Goal: Task Accomplishment & Management: Use online tool/utility

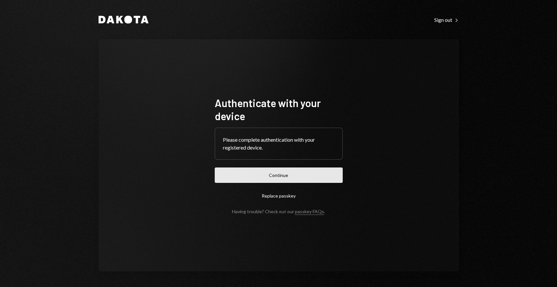
click at [267, 172] on button "Continue" at bounding box center [279, 174] width 128 height 15
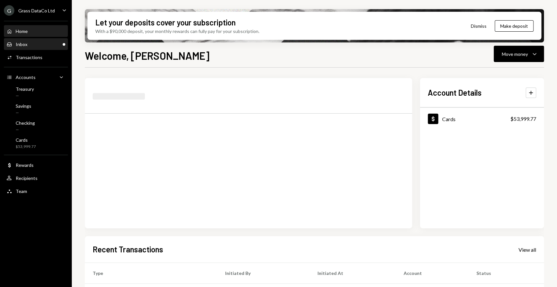
click at [37, 44] on div "Inbox Inbox" at bounding box center [36, 44] width 59 height 6
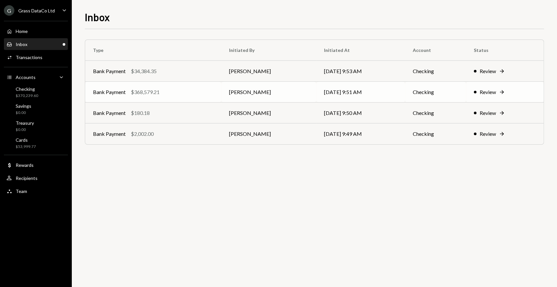
click at [248, 94] on td "[PERSON_NAME]" at bounding box center [268, 92] width 95 height 21
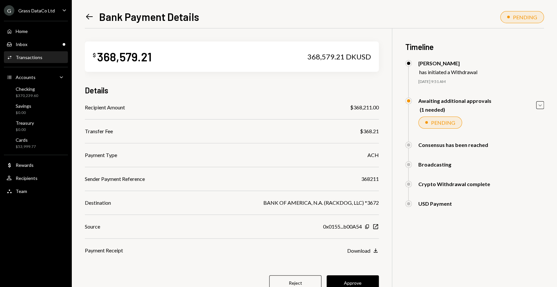
scroll to position [28, 0]
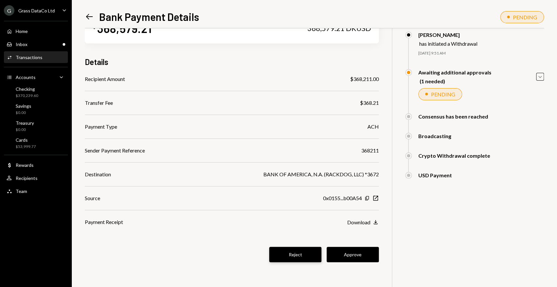
click at [279, 259] on button "Reject" at bounding box center [295, 254] width 52 height 15
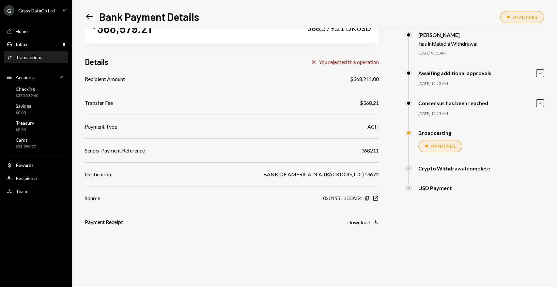
scroll to position [0, 0]
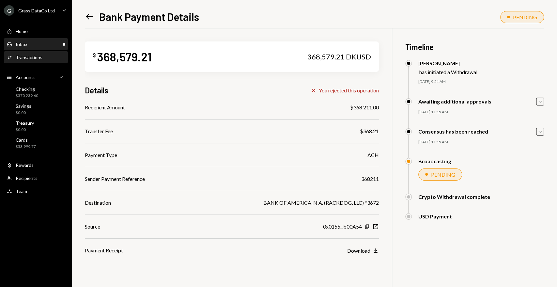
click at [62, 44] on div "Inbox Inbox" at bounding box center [36, 44] width 59 height 6
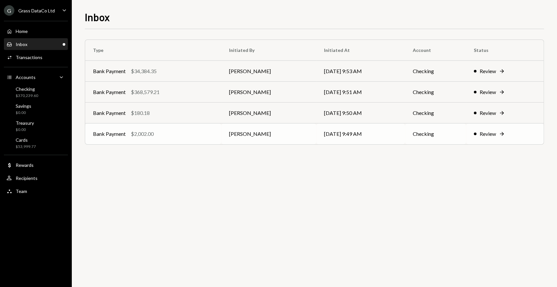
click at [226, 136] on td "[PERSON_NAME]" at bounding box center [268, 133] width 95 height 21
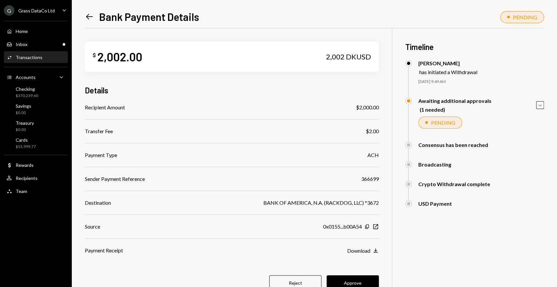
scroll to position [28, 0]
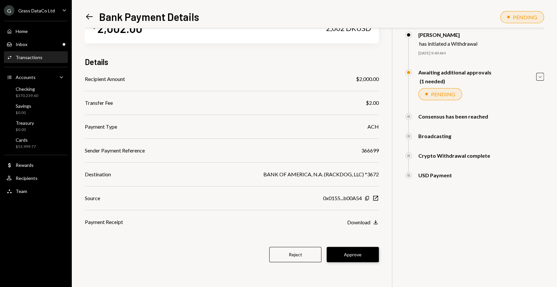
click at [358, 256] on button "Approve" at bounding box center [352, 254] width 52 height 15
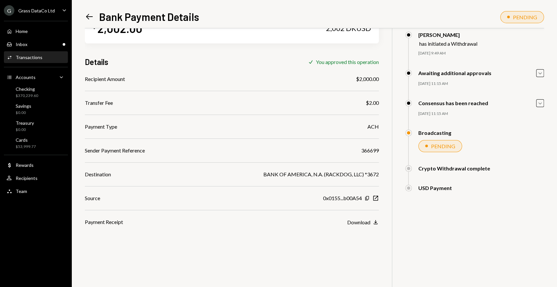
scroll to position [0, 0]
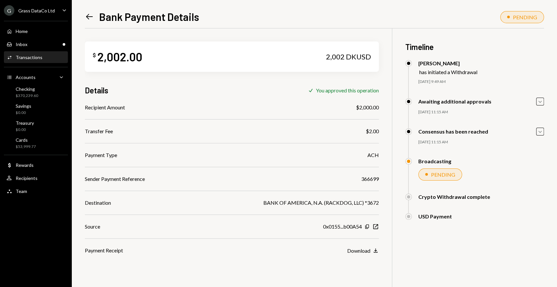
click at [85, 18] on icon "Left Arrow" at bounding box center [89, 16] width 9 height 9
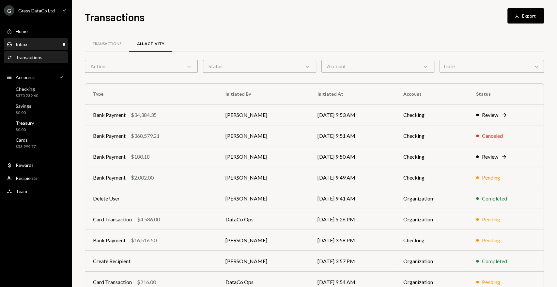
click at [46, 44] on div "Inbox Inbox" at bounding box center [36, 44] width 59 height 6
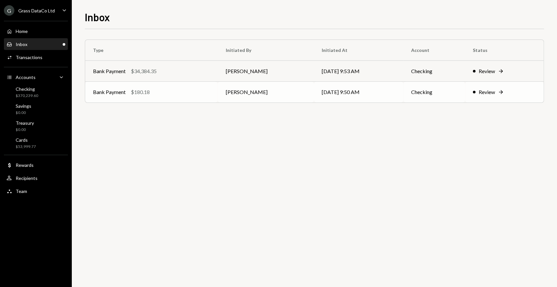
click at [164, 91] on div "Bank Payment $180.18" at bounding box center [151, 92] width 117 height 8
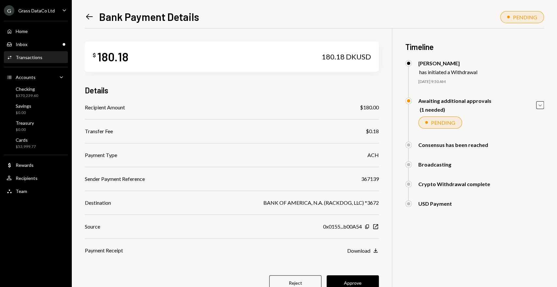
scroll to position [28, 0]
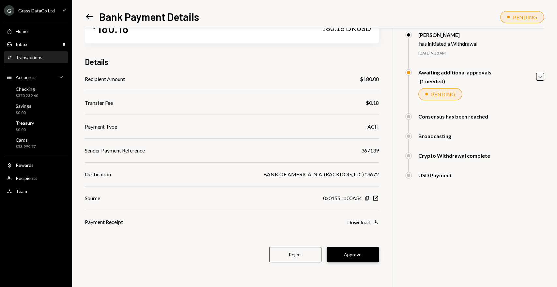
click at [347, 251] on button "Approve" at bounding box center [352, 254] width 52 height 15
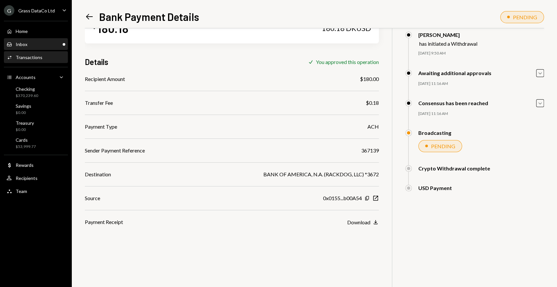
click at [57, 46] on div "Inbox Inbox" at bounding box center [36, 44] width 59 height 6
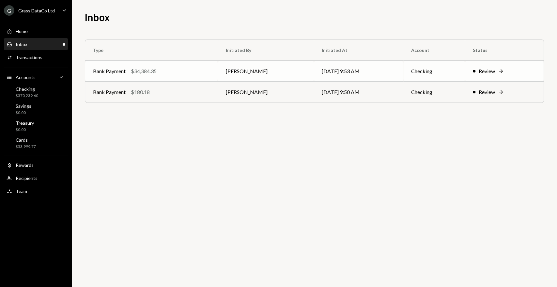
click at [187, 69] on div "Bank Payment $34,384.35" at bounding box center [151, 71] width 117 height 8
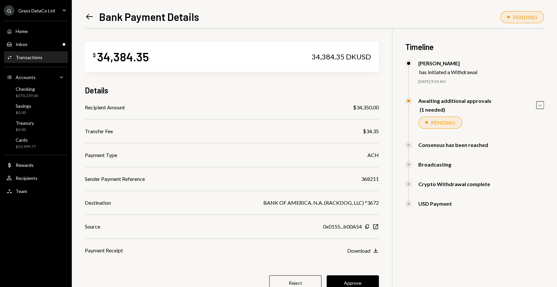
scroll to position [28, 0]
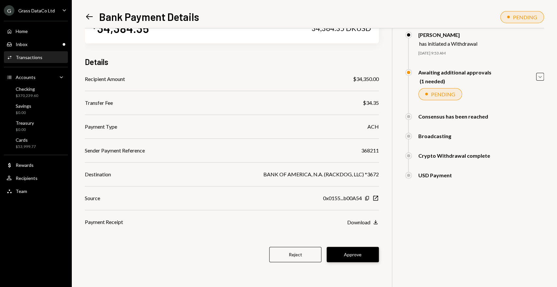
click at [351, 249] on button "Approve" at bounding box center [352, 254] width 52 height 15
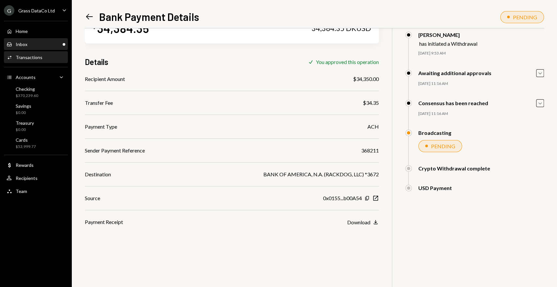
click at [51, 44] on div "Inbox Inbox" at bounding box center [36, 44] width 59 height 6
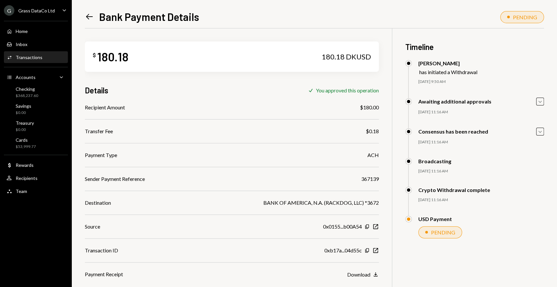
click at [91, 18] on icon "Left Arrow" at bounding box center [89, 16] width 9 height 9
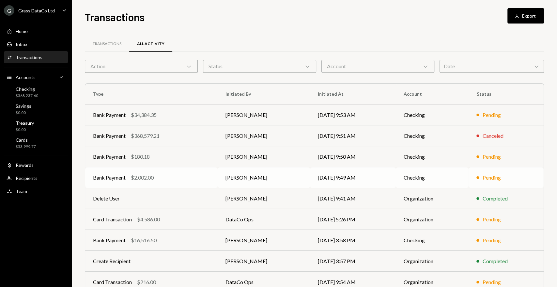
click at [248, 177] on td "[PERSON_NAME]" at bounding box center [264, 177] width 92 height 21
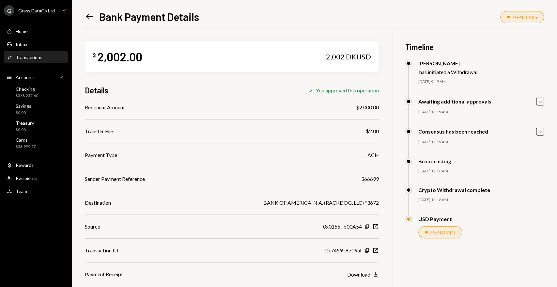
scroll to position [28, 0]
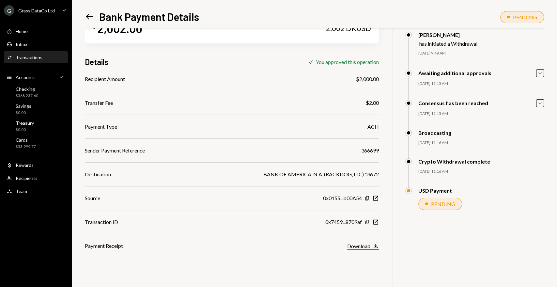
click at [355, 245] on div "Download" at bounding box center [358, 246] width 23 height 6
